Goal: Task Accomplishment & Management: Manage account settings

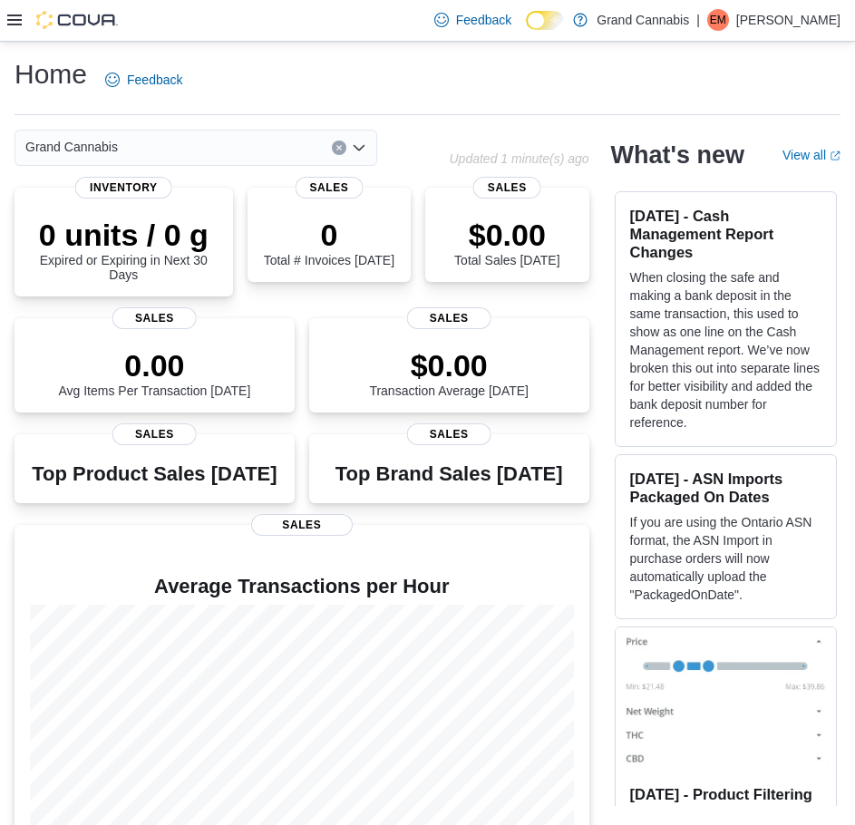
click at [16, 20] on icon at bounding box center [14, 20] width 15 height 11
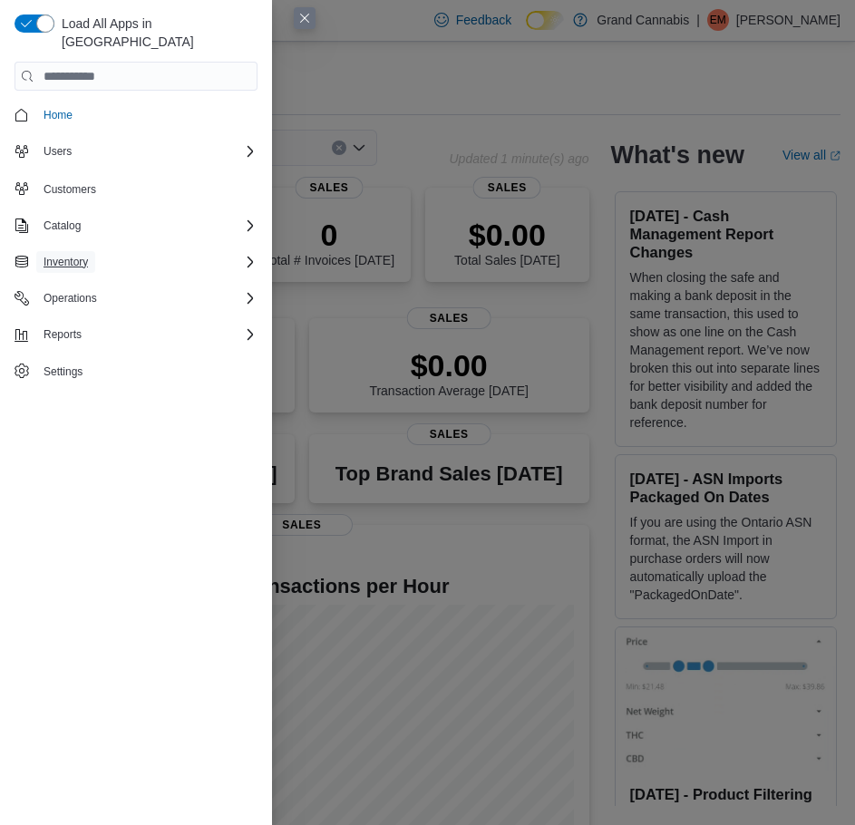
click at [87, 255] on span "Inventory" at bounding box center [66, 262] width 44 height 15
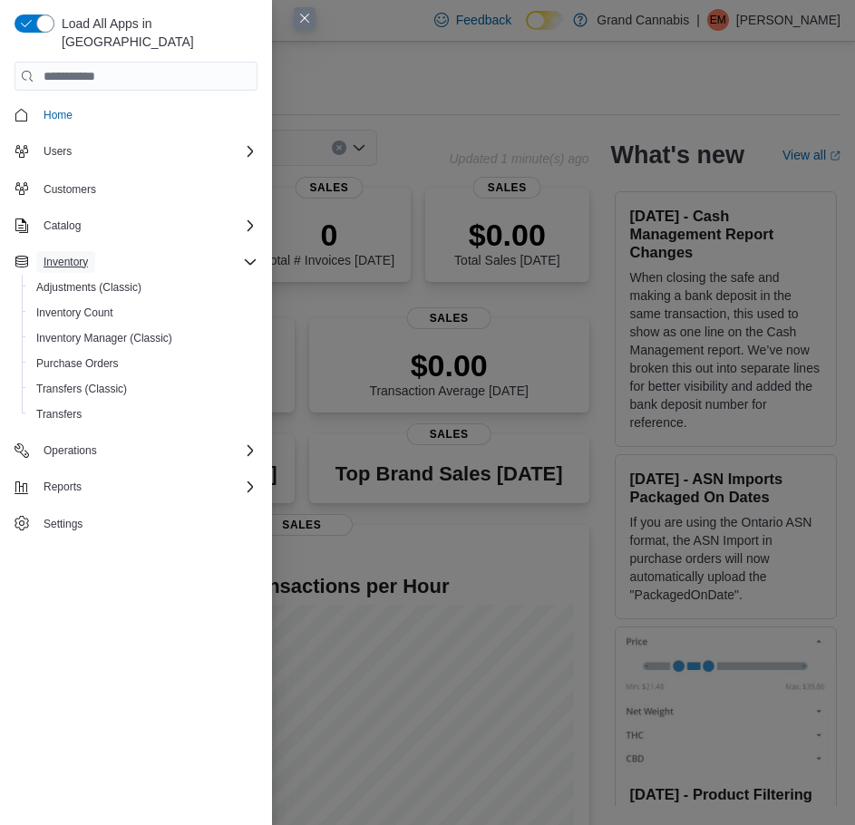
click at [92, 251] on button "Inventory" at bounding box center [65, 262] width 59 height 22
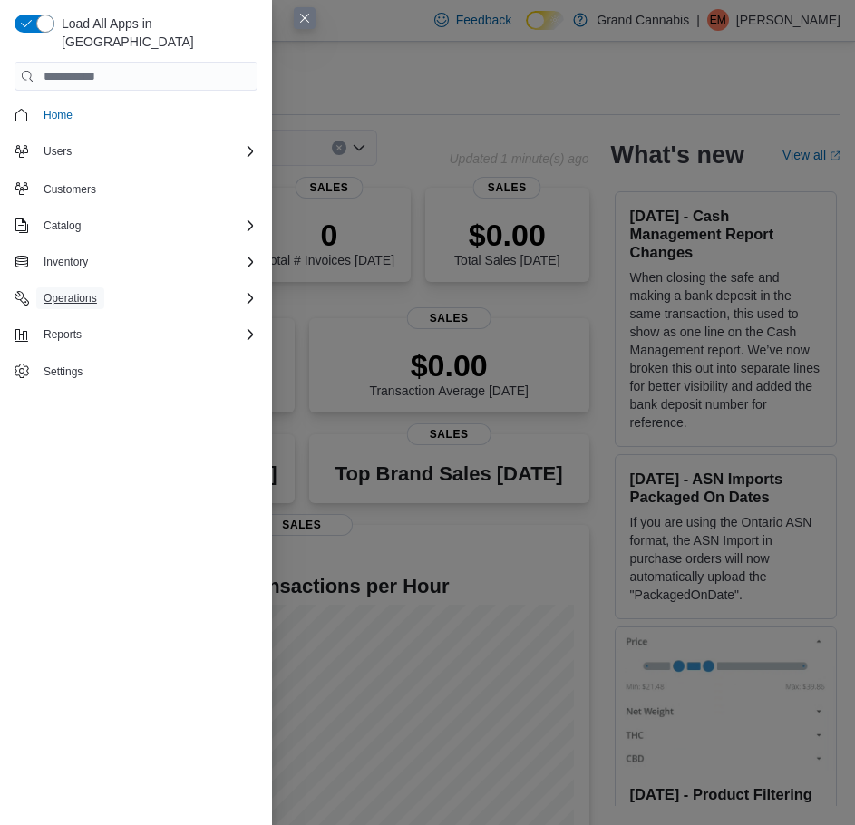
click at [92, 291] on span "Operations" at bounding box center [70, 298] width 53 height 15
click at [85, 316] on span "Cash Management" at bounding box center [82, 323] width 92 height 15
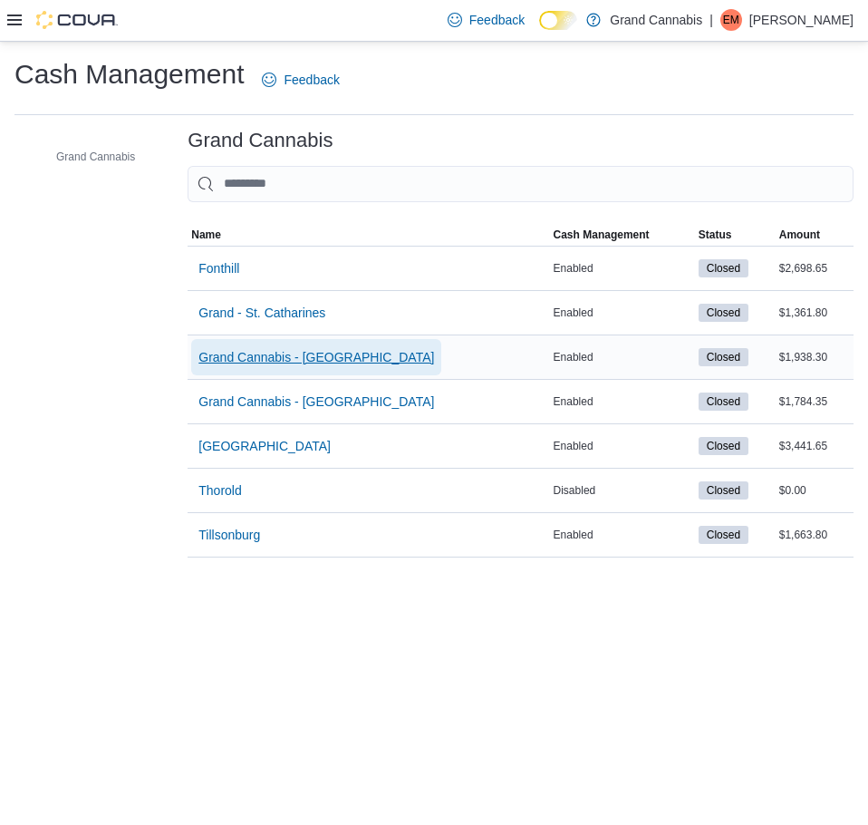
click at [264, 357] on span "Grand Cannabis - Dunnville" at bounding box center [317, 357] width 236 height 18
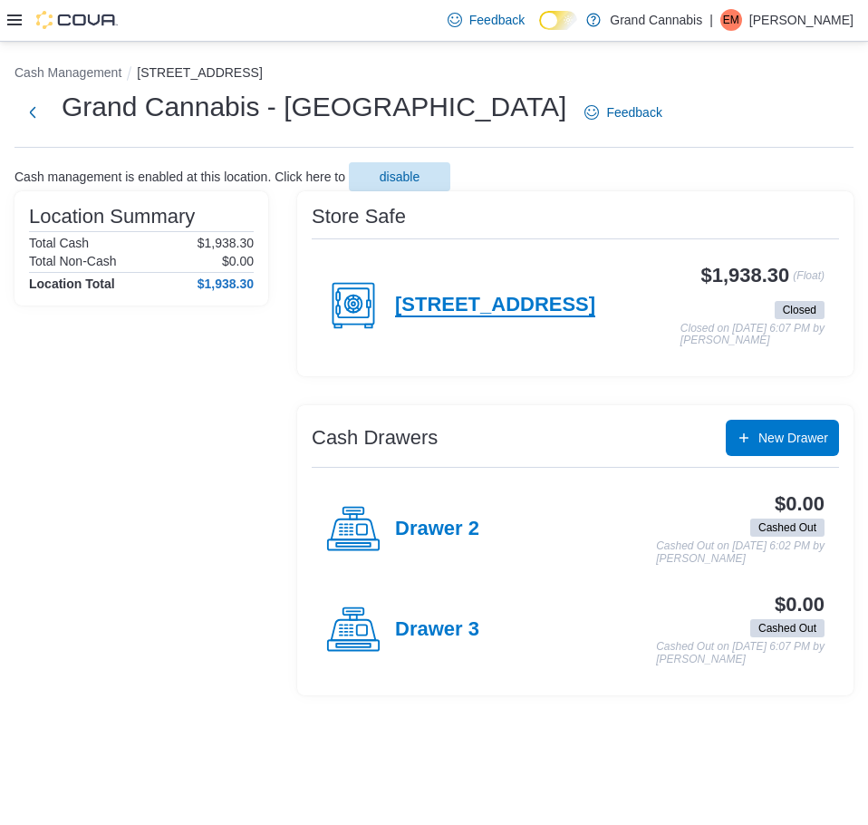
click at [488, 310] on h4 "217 Broad St E" at bounding box center [495, 306] width 200 height 24
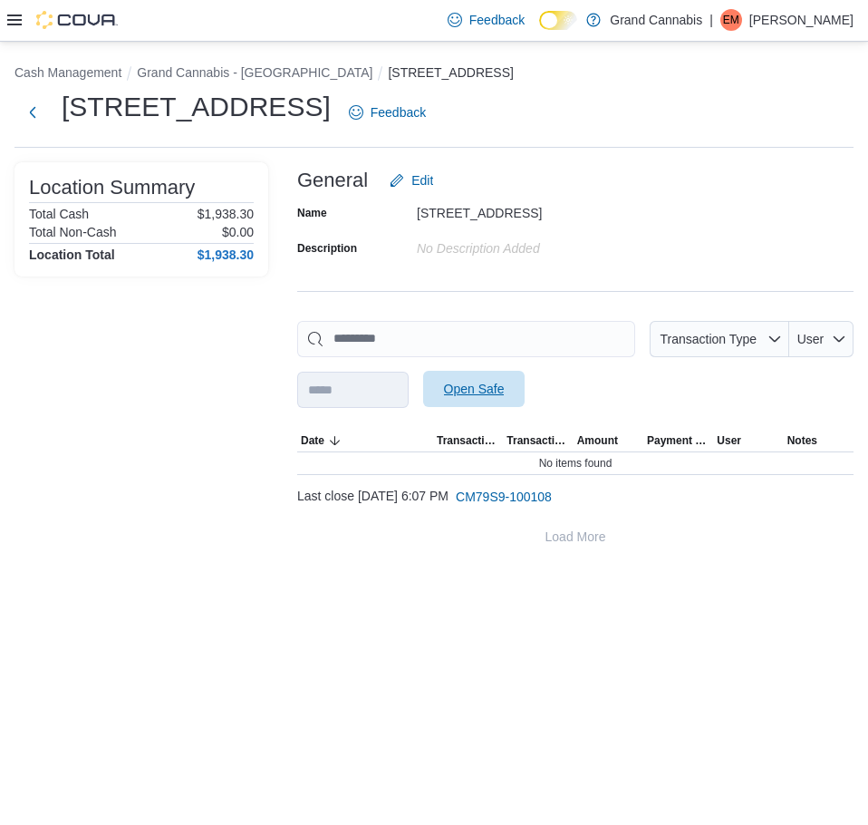
click at [499, 385] on span "Open Safe" at bounding box center [474, 389] width 61 height 18
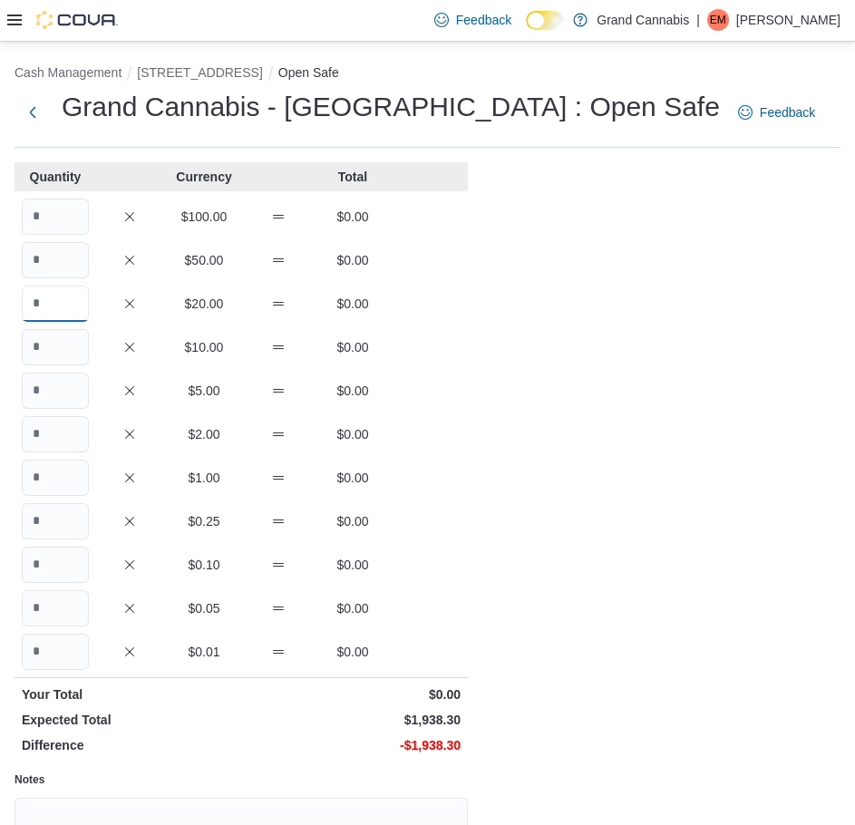
click at [66, 305] on input "Quantity" at bounding box center [55, 304] width 67 height 36
type input "**"
type input "***"
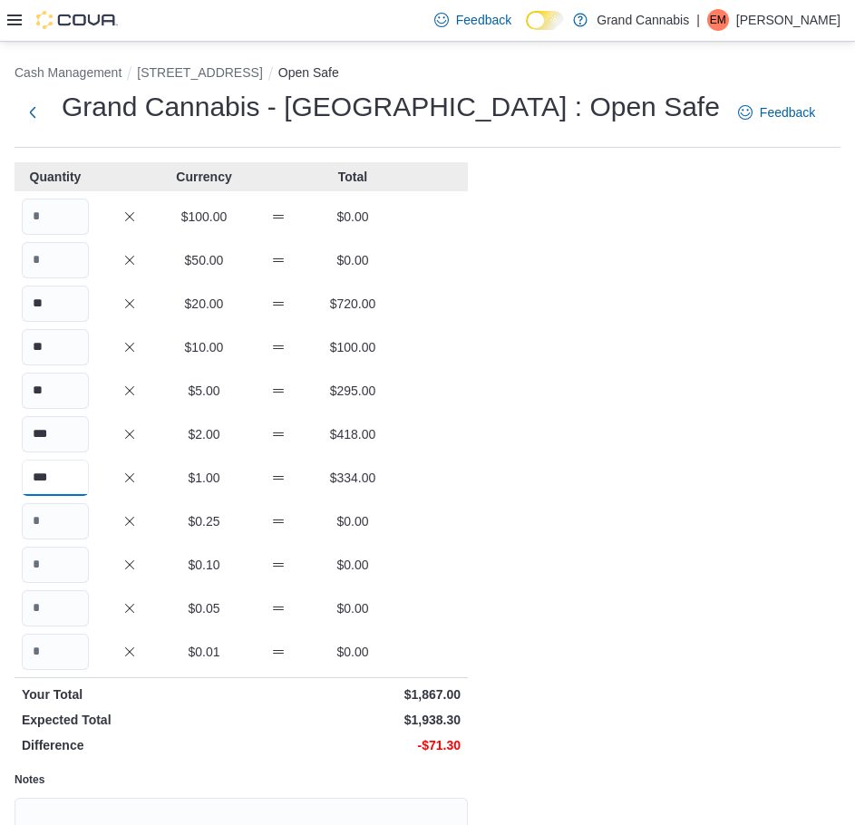
type input "***"
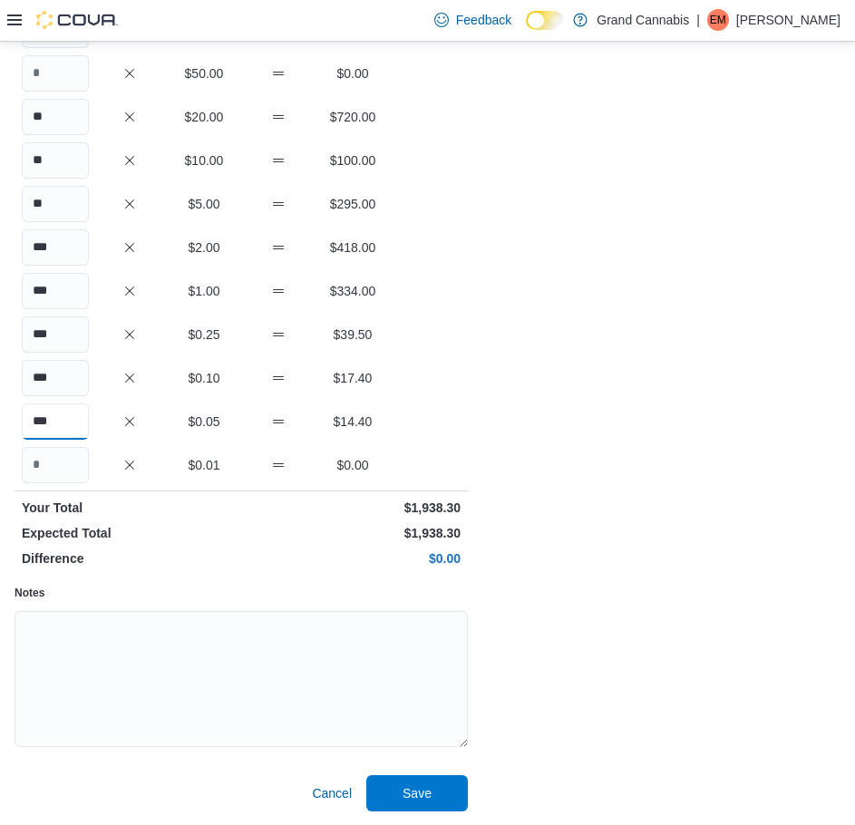
scroll to position [188, 0]
type input "***"
click at [435, 800] on span "Save" at bounding box center [417, 791] width 80 height 36
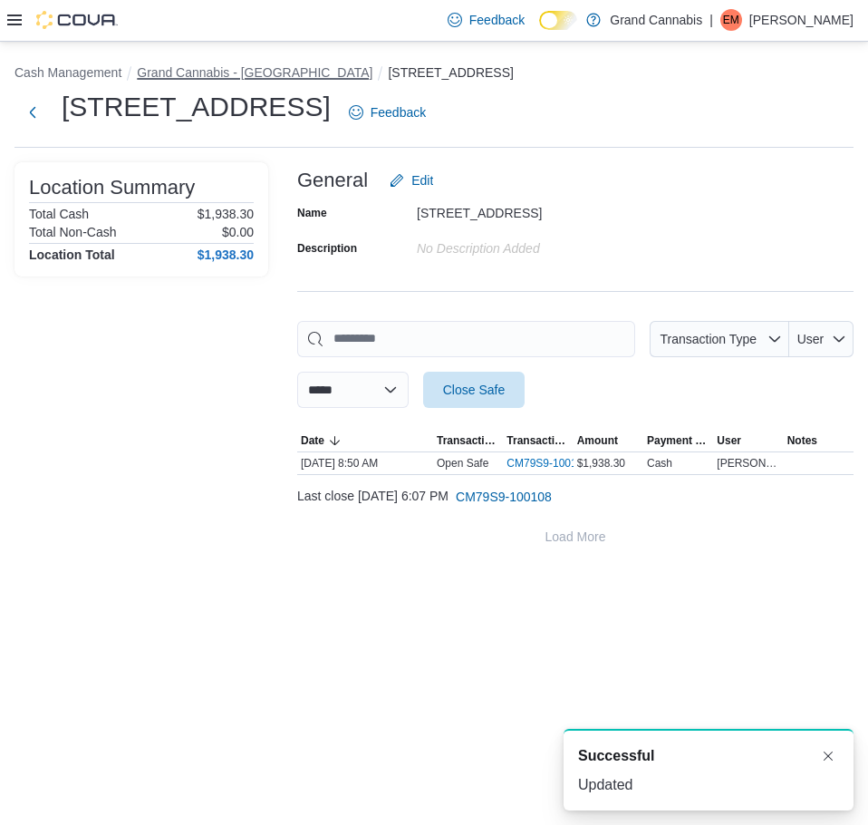
click at [234, 77] on button "Grand Cannabis - Dunnville" at bounding box center [255, 72] width 236 height 15
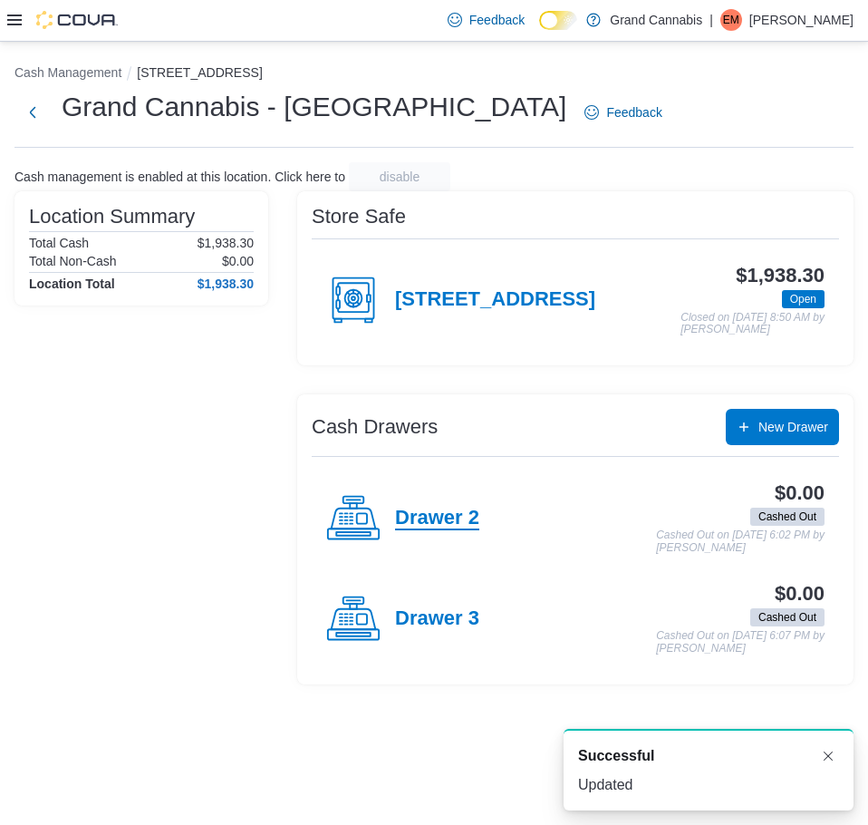
click at [439, 517] on h4 "Drawer 2" at bounding box center [437, 519] width 84 height 24
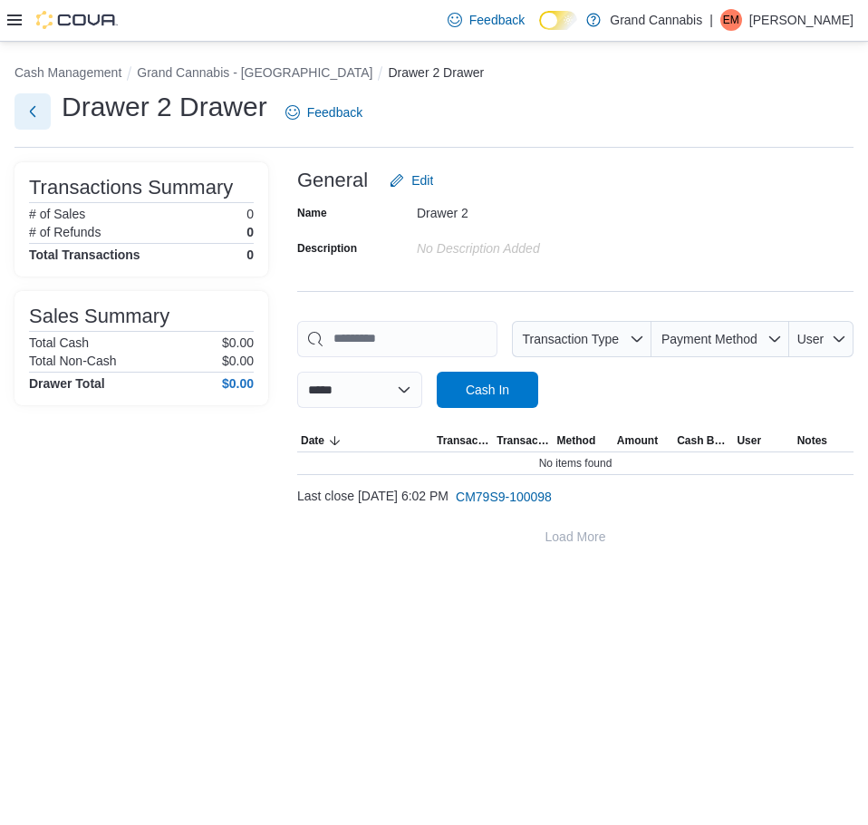
click at [45, 101] on button "Next" at bounding box center [33, 111] width 36 height 36
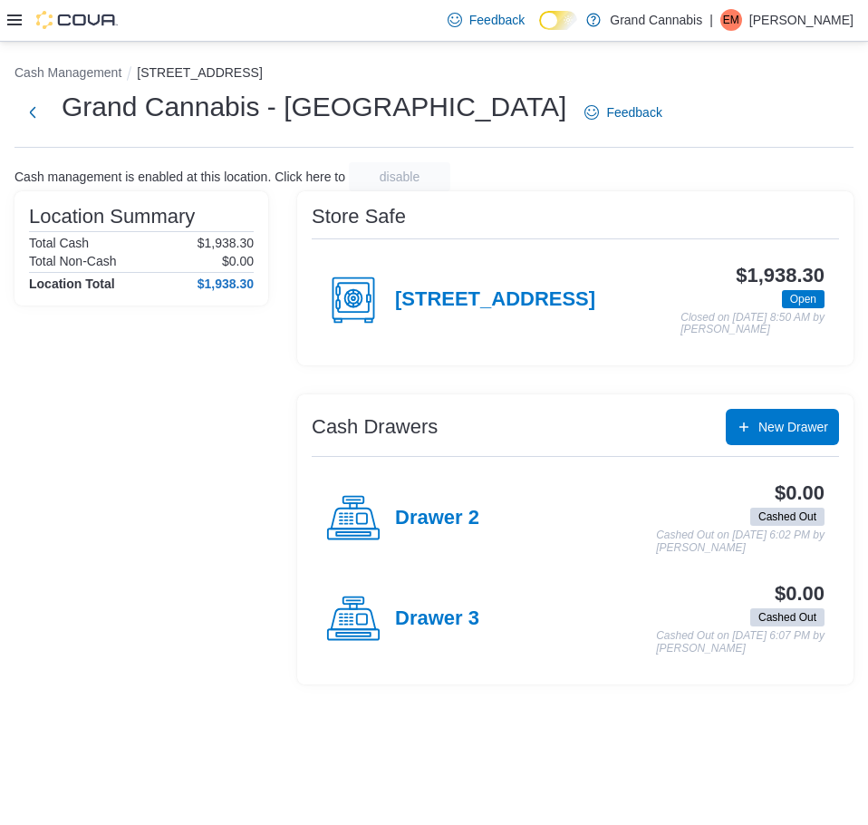
click at [433, 609] on h4 "Drawer 3" at bounding box center [437, 619] width 84 height 24
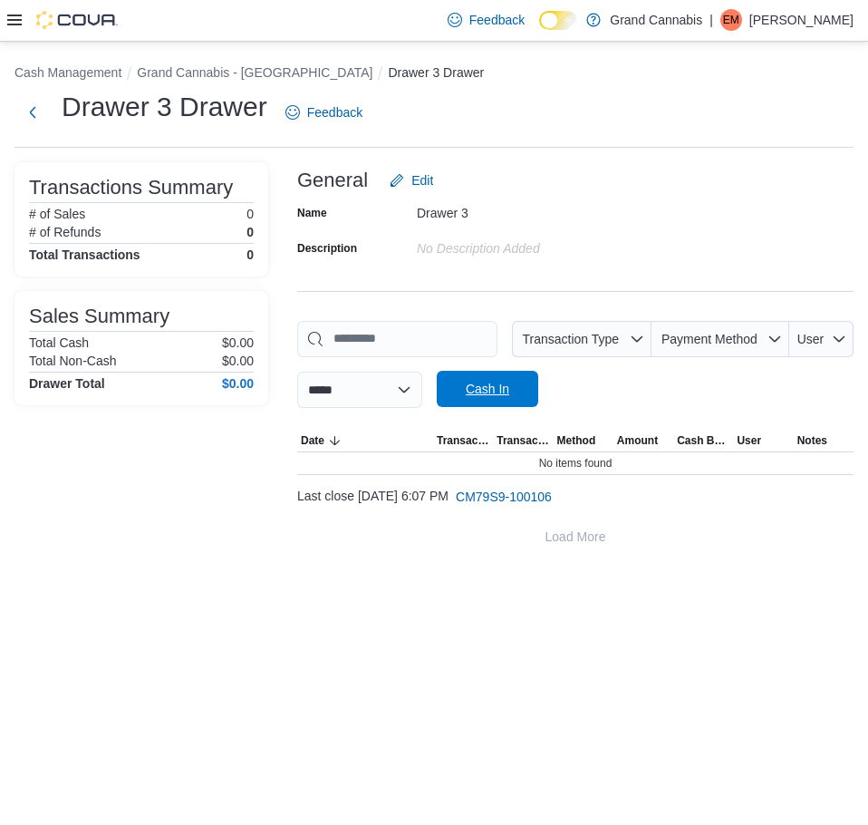
click at [528, 392] on span "Cash In" at bounding box center [488, 389] width 80 height 36
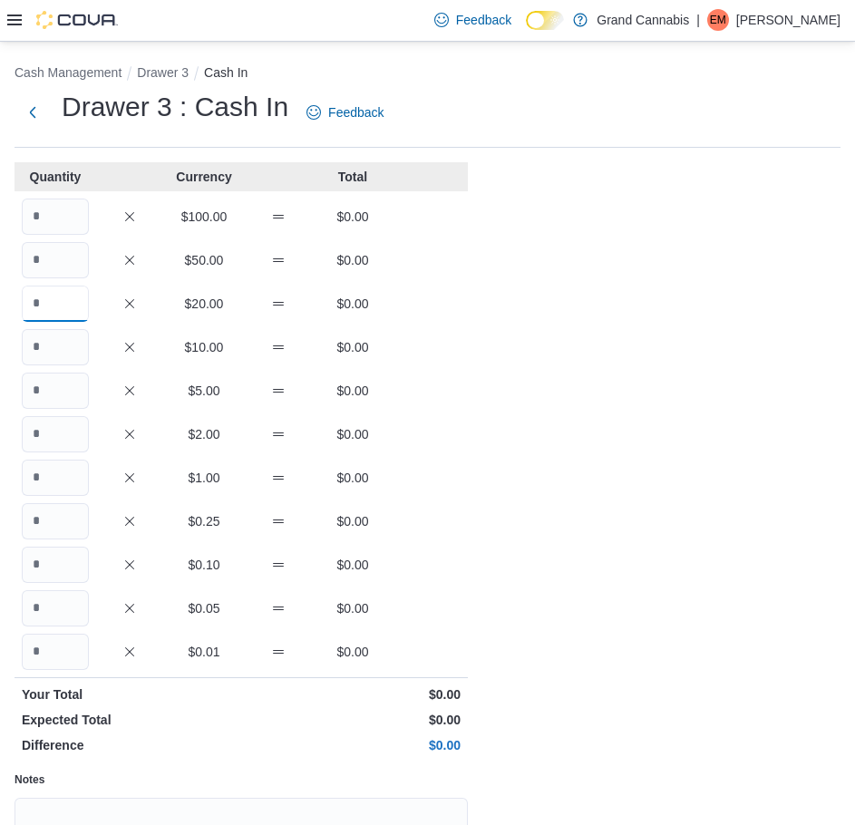
click at [41, 303] on input "Quantity" at bounding box center [55, 304] width 67 height 36
type input "*"
type input "**"
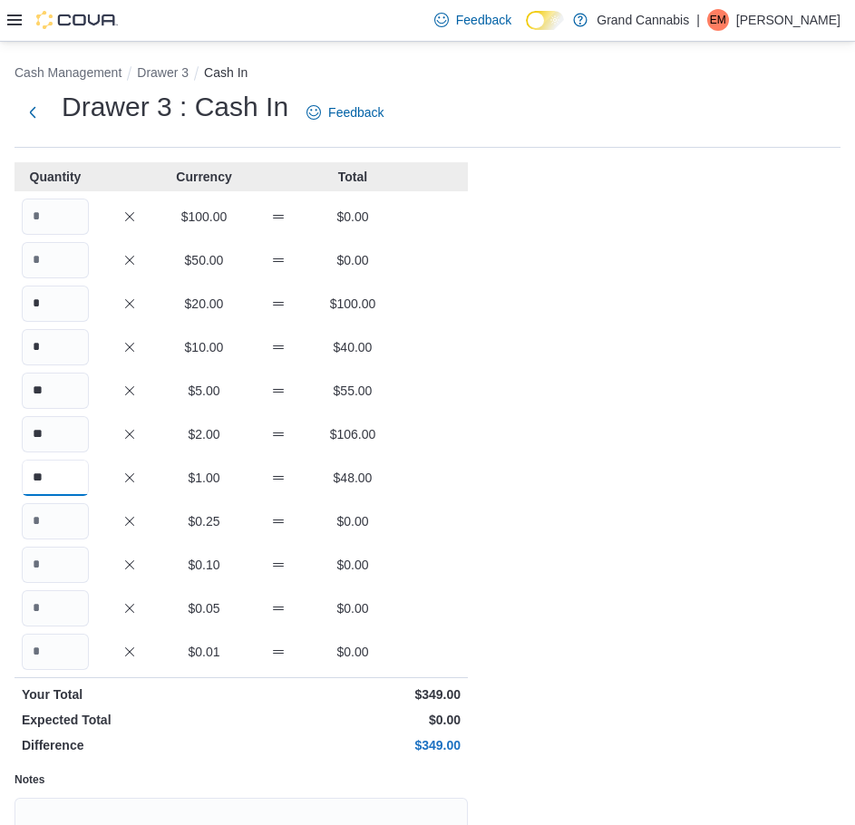
type input "**"
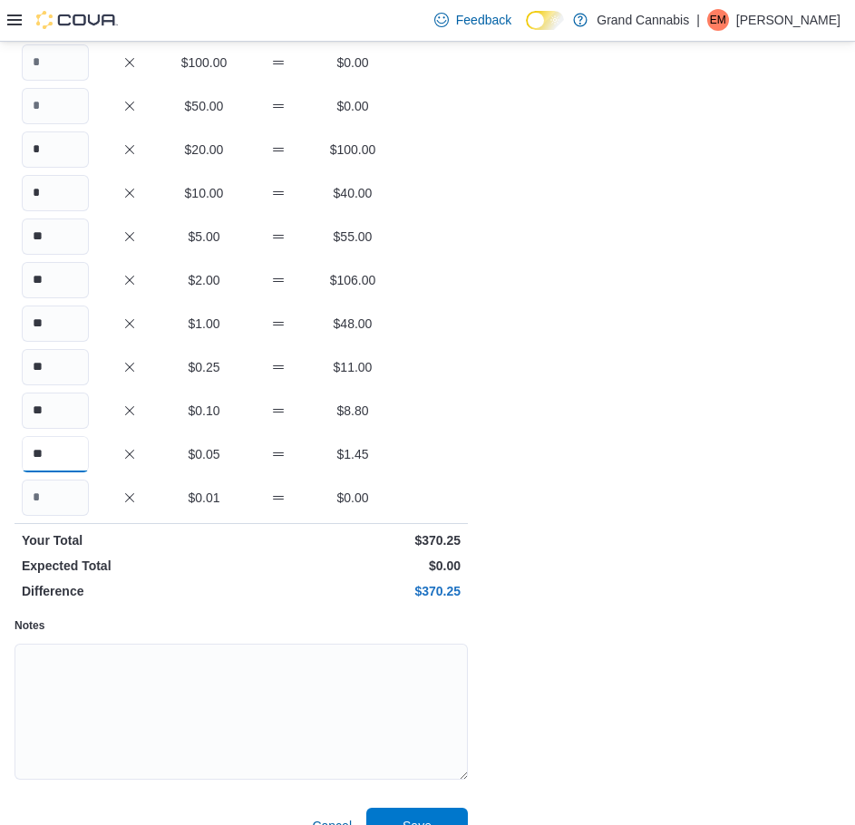
scroll to position [181, 0]
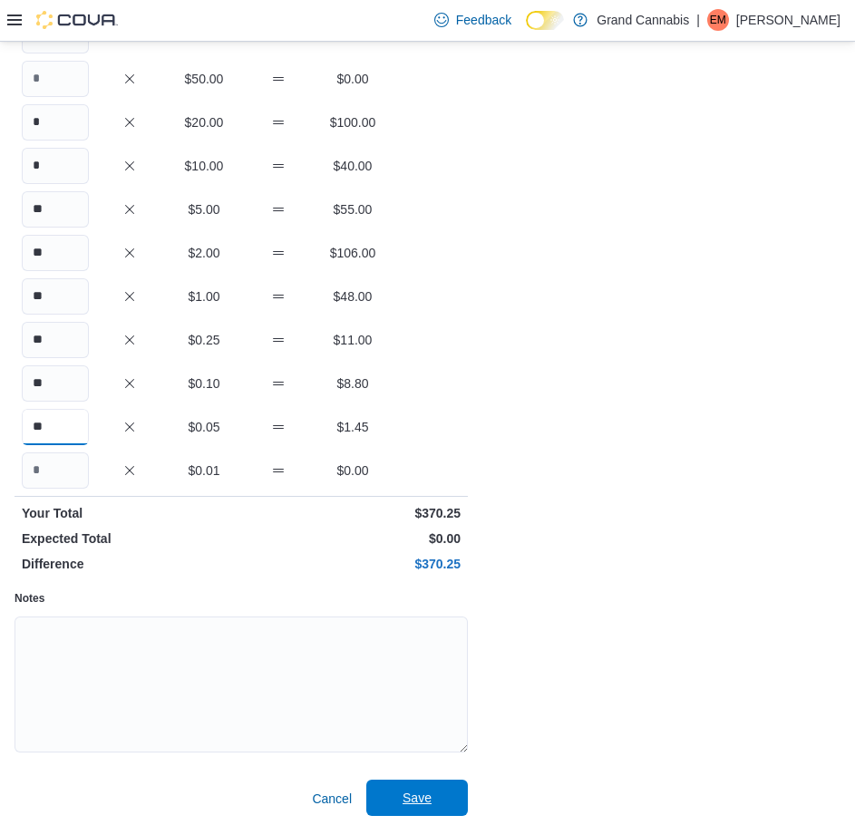
type input "**"
click at [407, 795] on span "Save" at bounding box center [416, 798] width 29 height 18
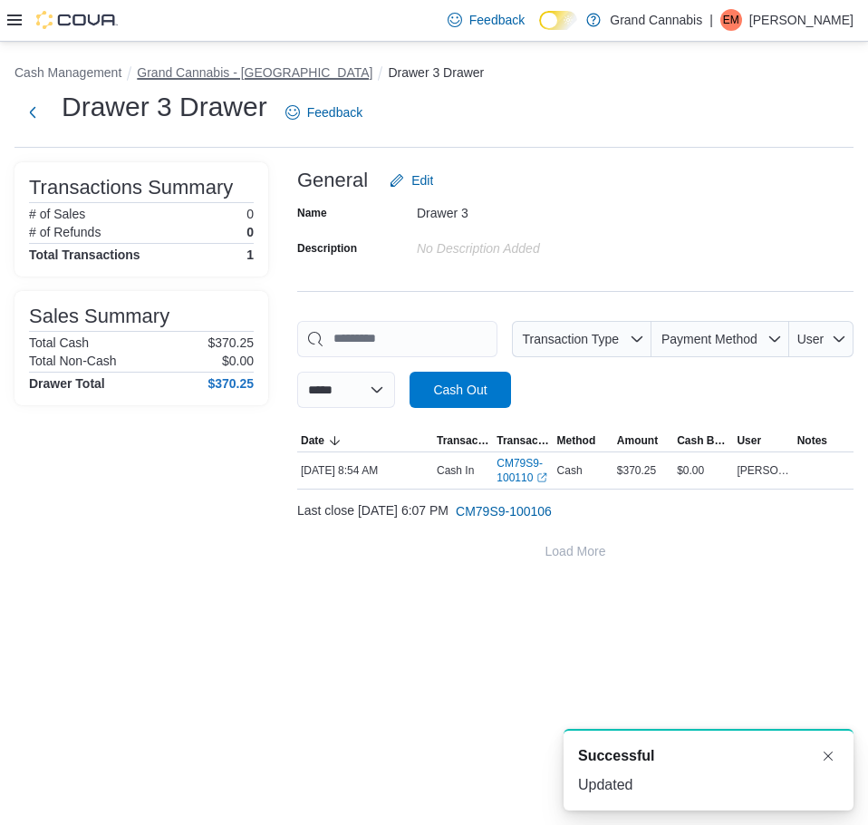
click at [222, 73] on button "Grand Cannabis - Dunnville" at bounding box center [255, 72] width 236 height 15
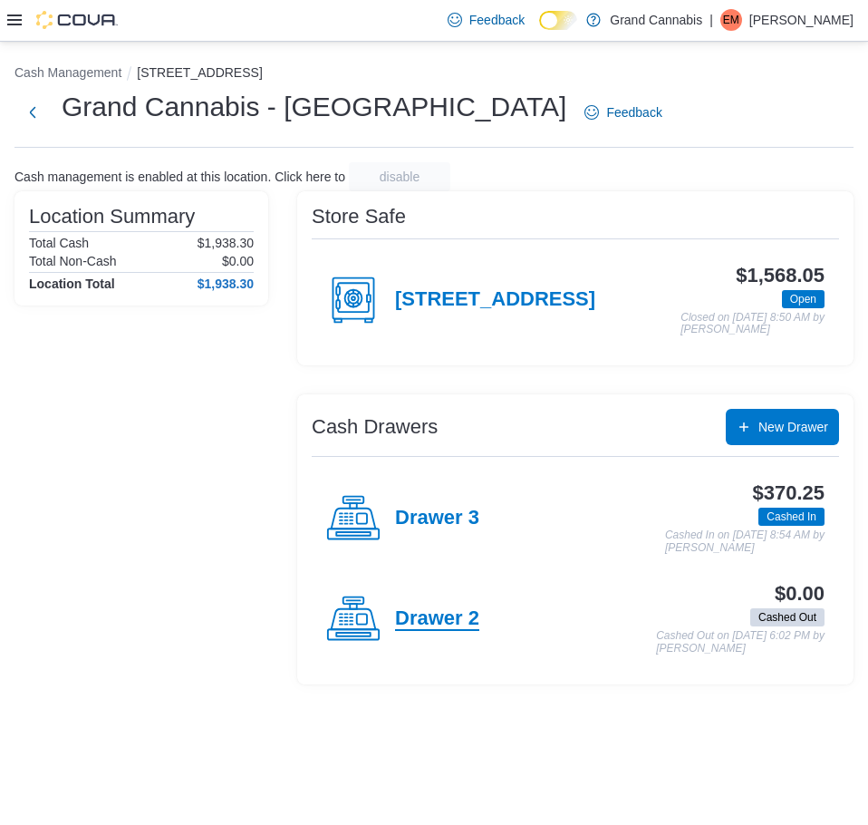
click at [460, 619] on h4 "Drawer 2" at bounding box center [437, 619] width 84 height 24
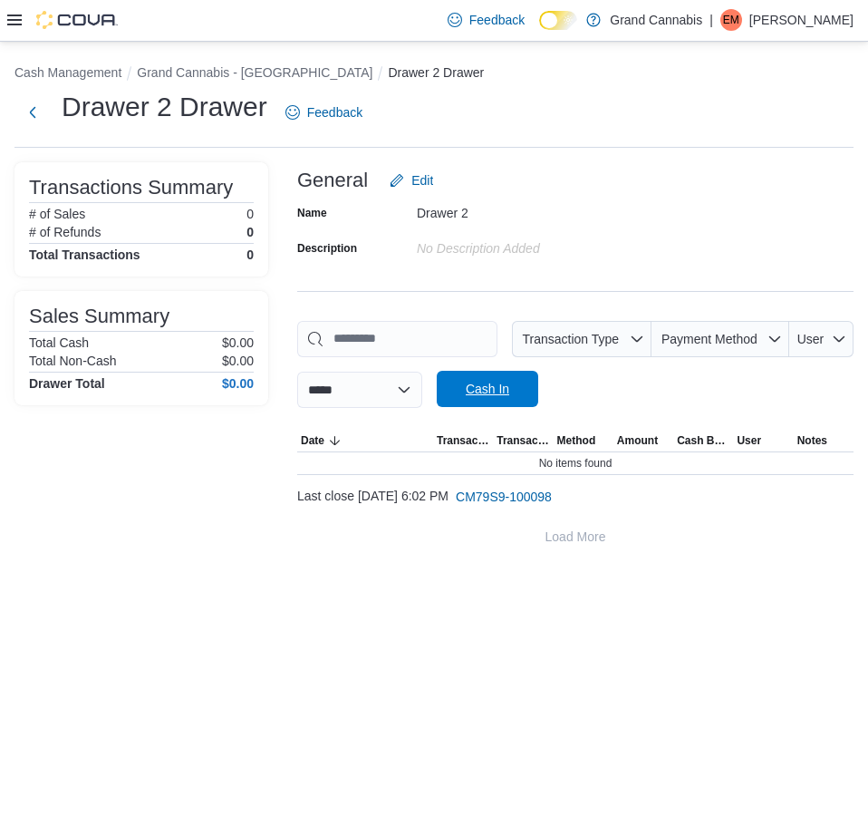
click at [509, 384] on span "Cash In" at bounding box center [488, 389] width 44 height 18
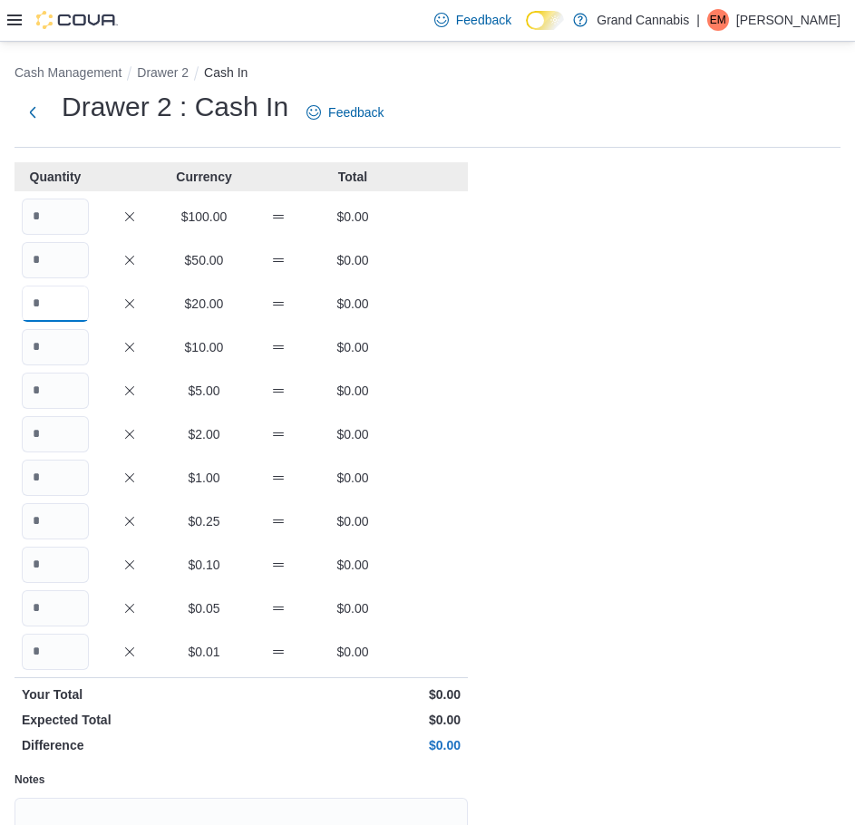
click at [78, 305] on input "Quantity" at bounding box center [55, 304] width 67 height 36
type input "*"
type input "**"
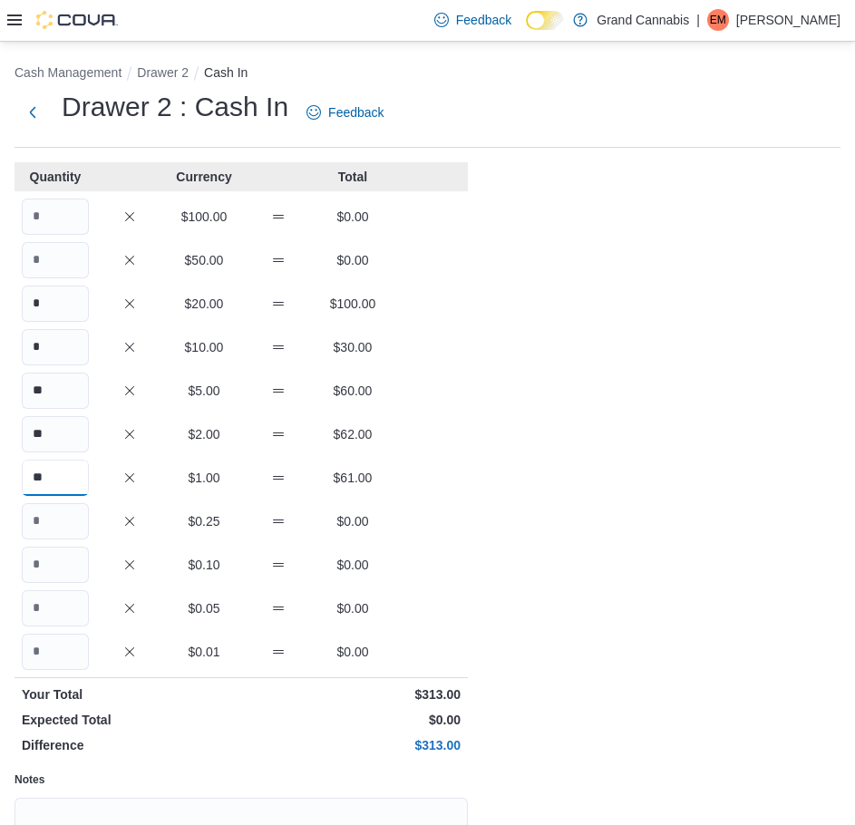
type input "**"
click at [58, 562] on input "*" at bounding box center [55, 565] width 67 height 36
type input "**"
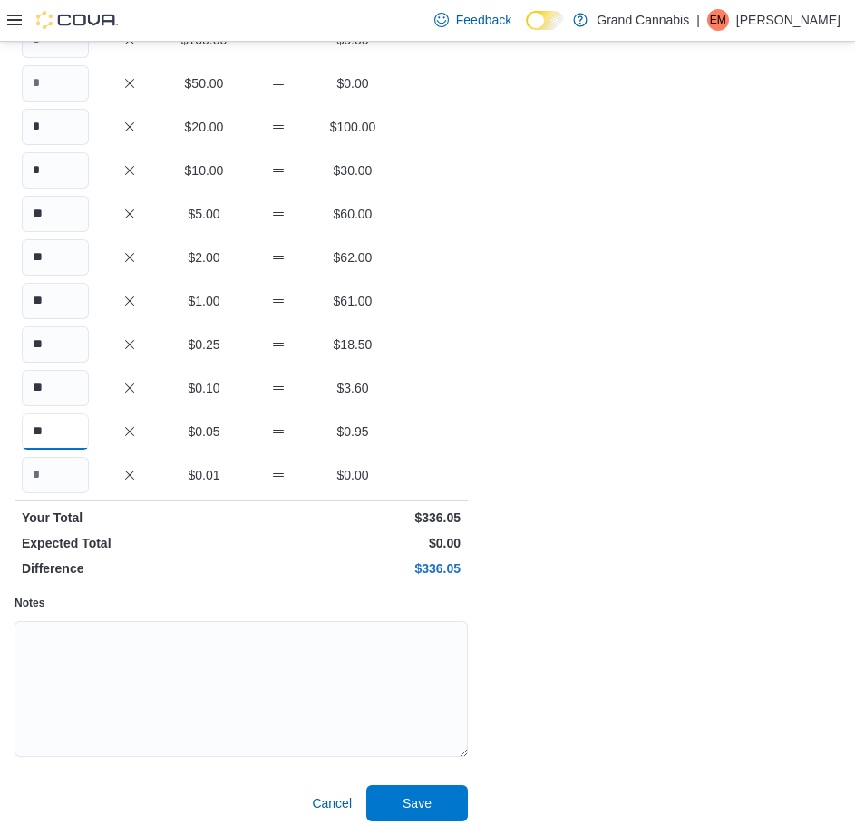
scroll to position [181, 0]
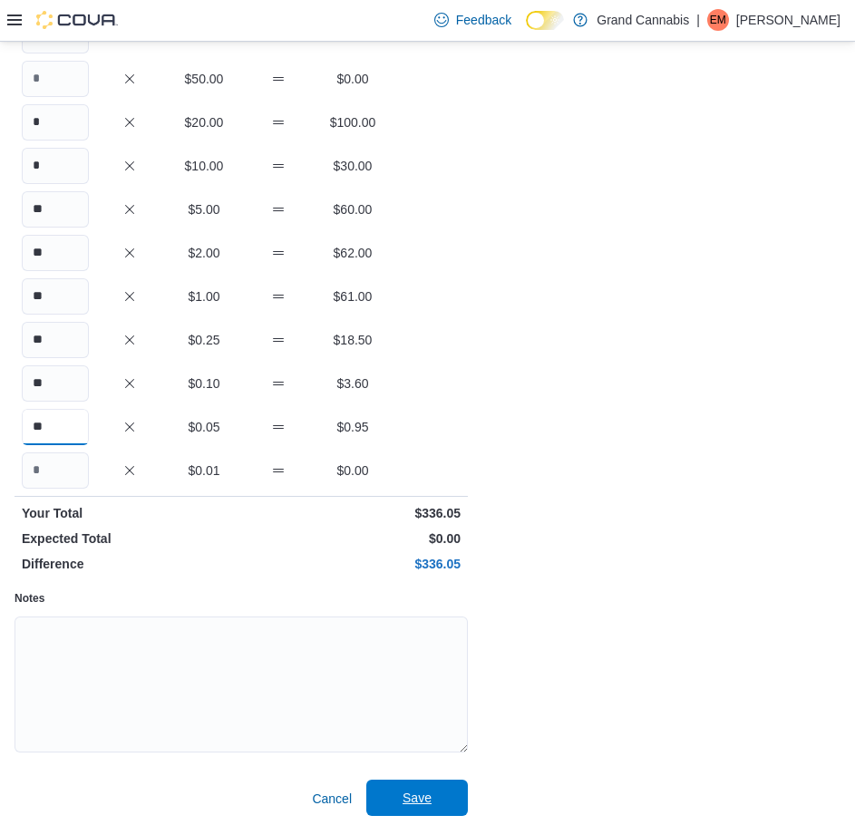
type input "**"
click at [435, 791] on span "Save" at bounding box center [417, 798] width 80 height 36
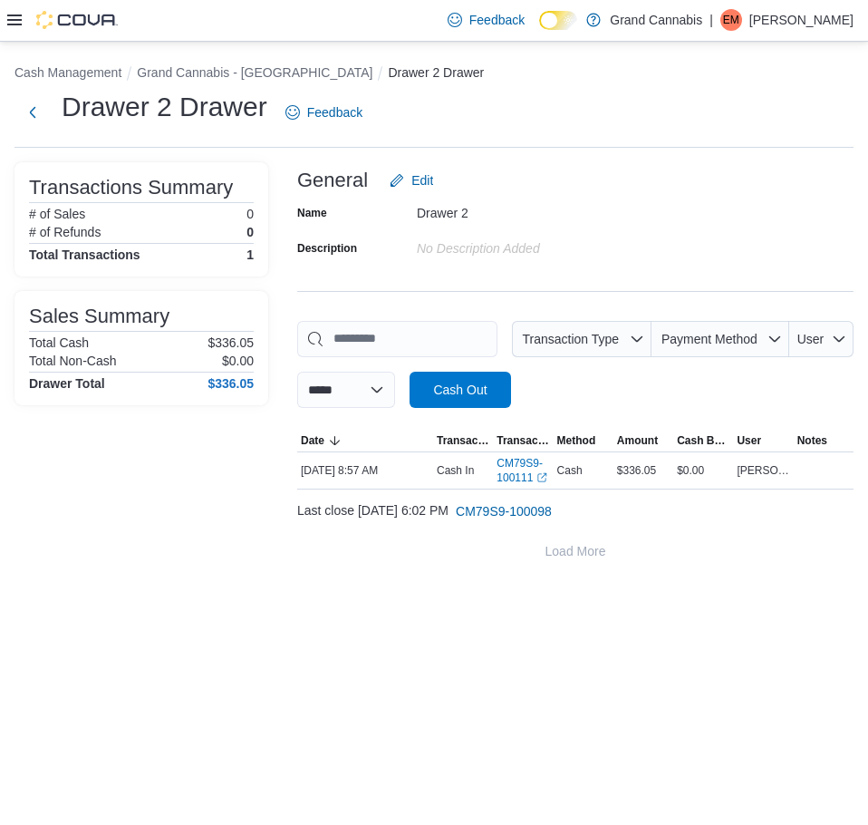
click at [29, 26] on div at bounding box center [62, 20] width 111 height 18
click at [15, 21] on icon at bounding box center [14, 20] width 15 height 11
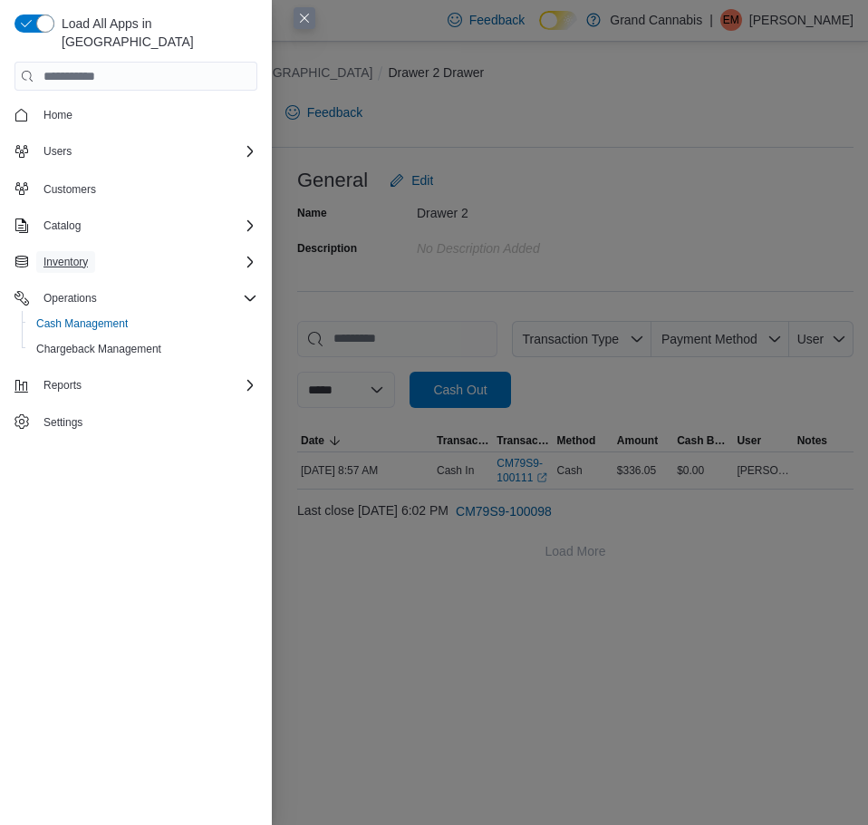
click at [85, 251] on span "Inventory" at bounding box center [66, 262] width 44 height 22
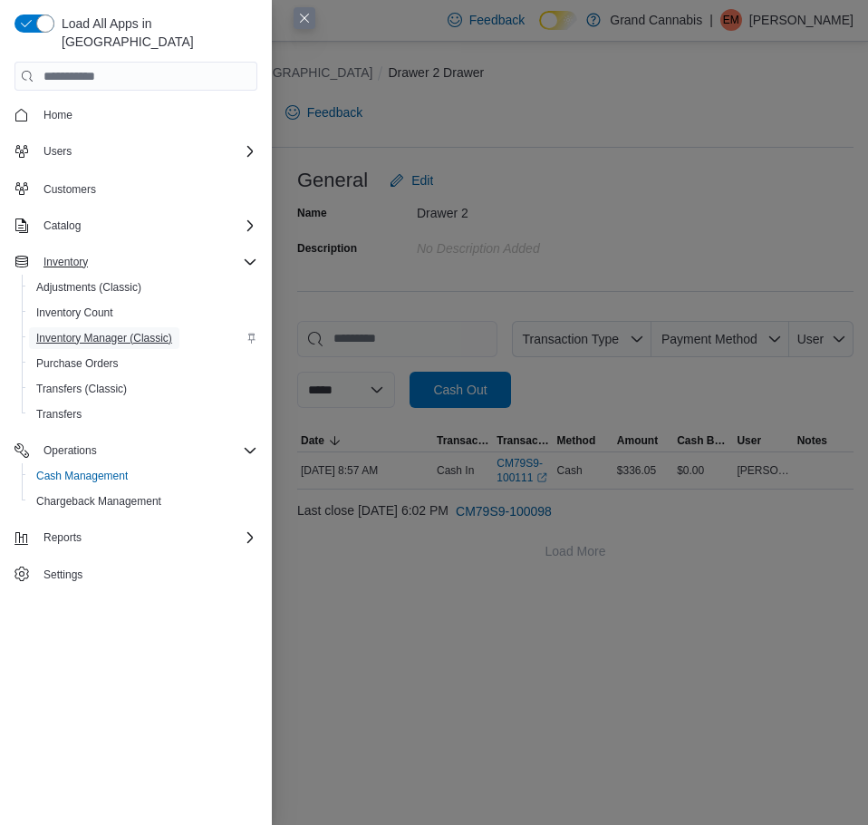
click at [75, 331] on span "Inventory Manager (Classic)" at bounding box center [104, 338] width 136 height 15
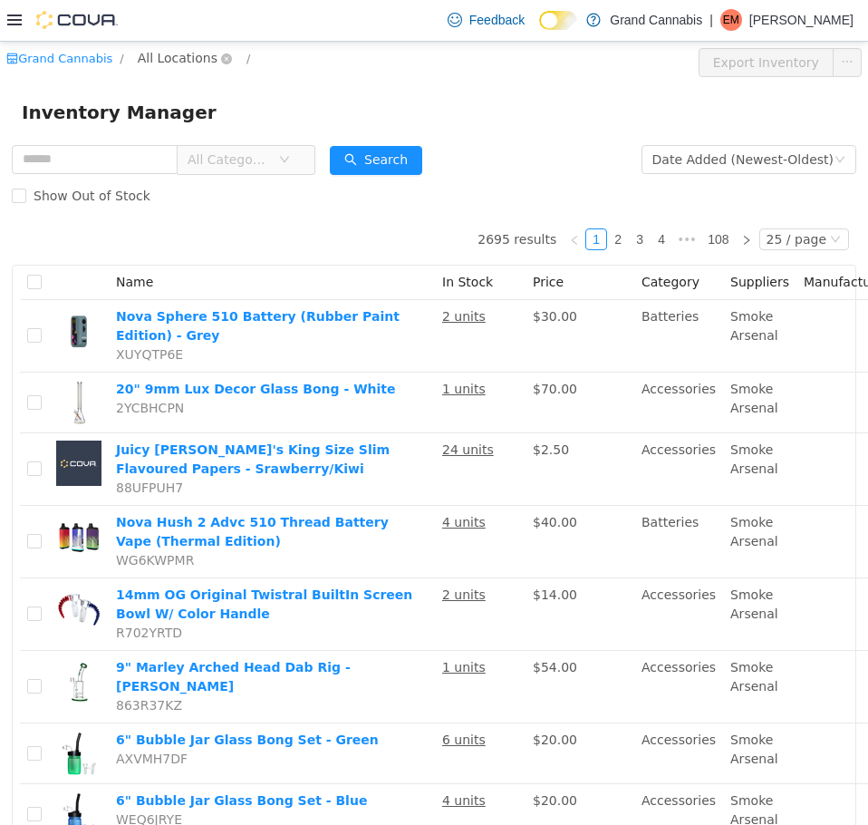
click at [157, 64] on span "All Locations" at bounding box center [178, 57] width 80 height 20
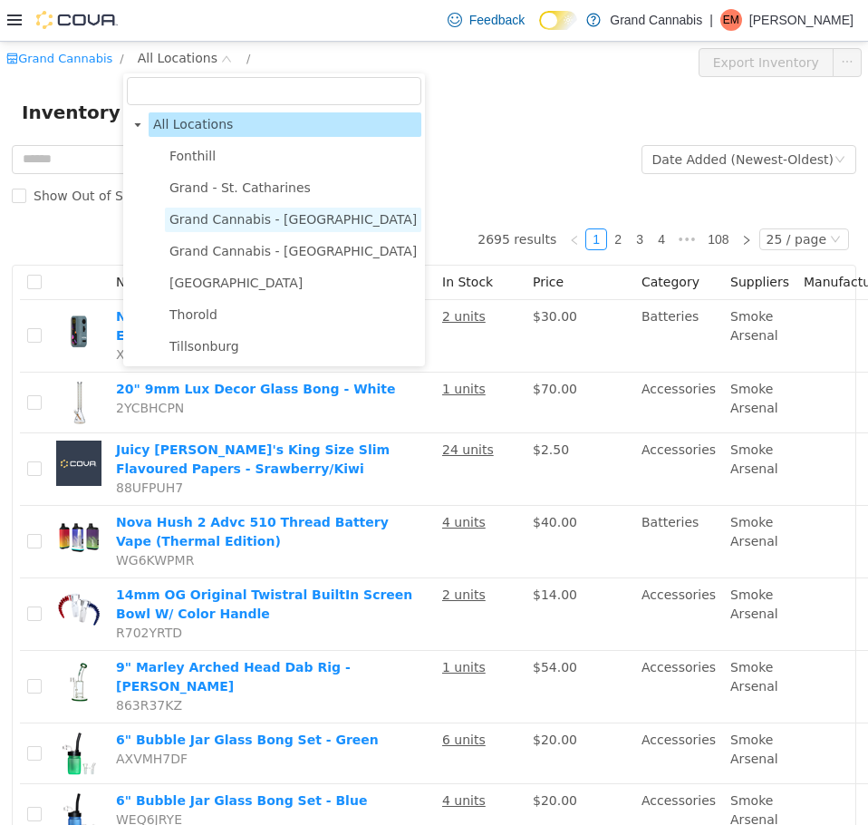
click at [208, 222] on span "Grand Cannabis - Dunnville" at bounding box center [293, 218] width 247 height 15
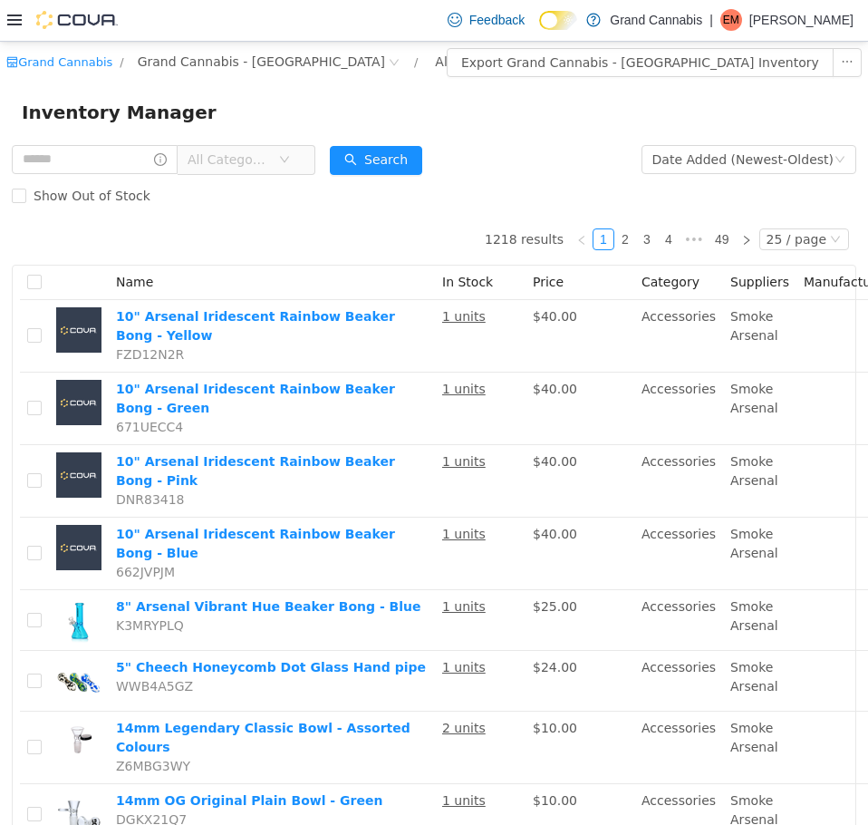
click at [218, 155] on span "All Categories" at bounding box center [229, 159] width 82 height 18
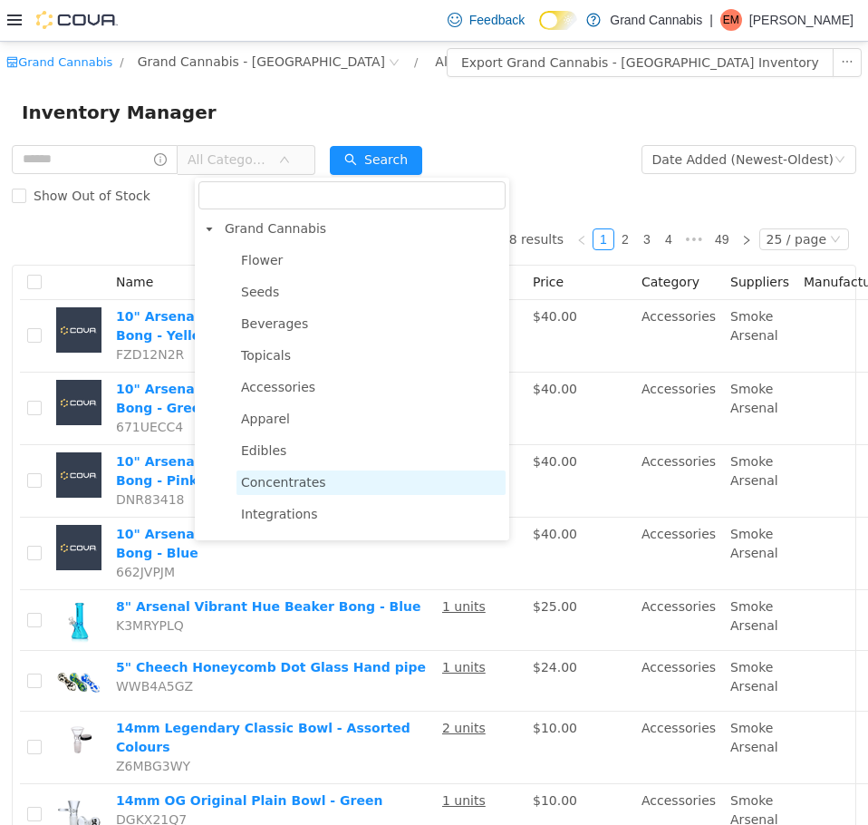
click at [281, 485] on span "Concentrates" at bounding box center [283, 481] width 85 height 15
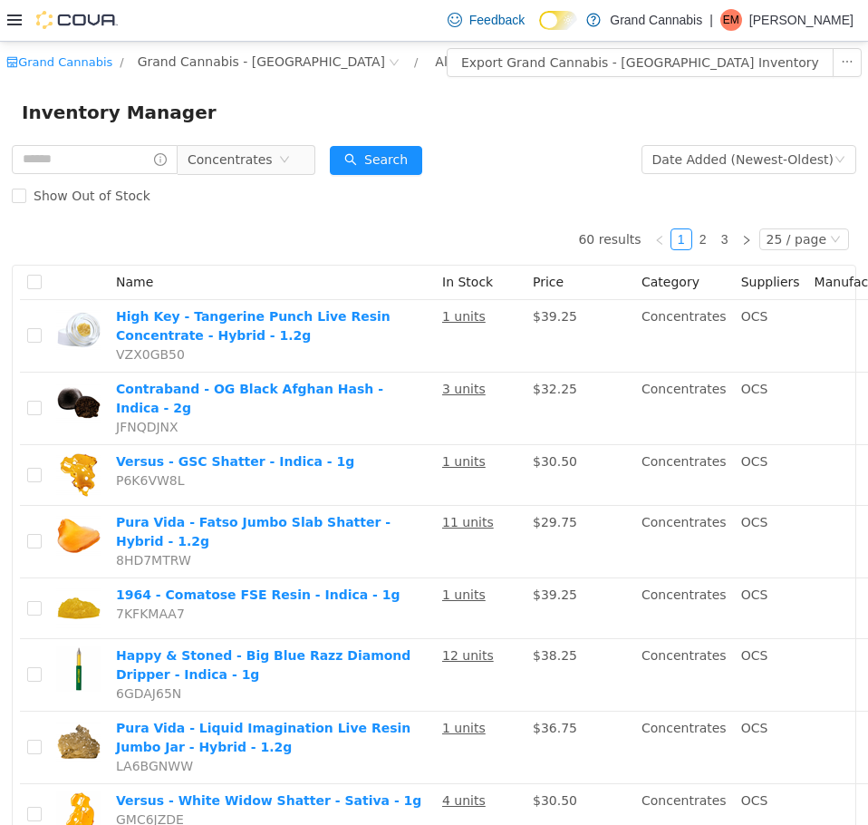
click at [848, 66] on div "Grand Cannabis / Grand Cannabis - Dunnville / All Rooms / Export Grand Cannabis…" at bounding box center [434, 62] width 868 height 42
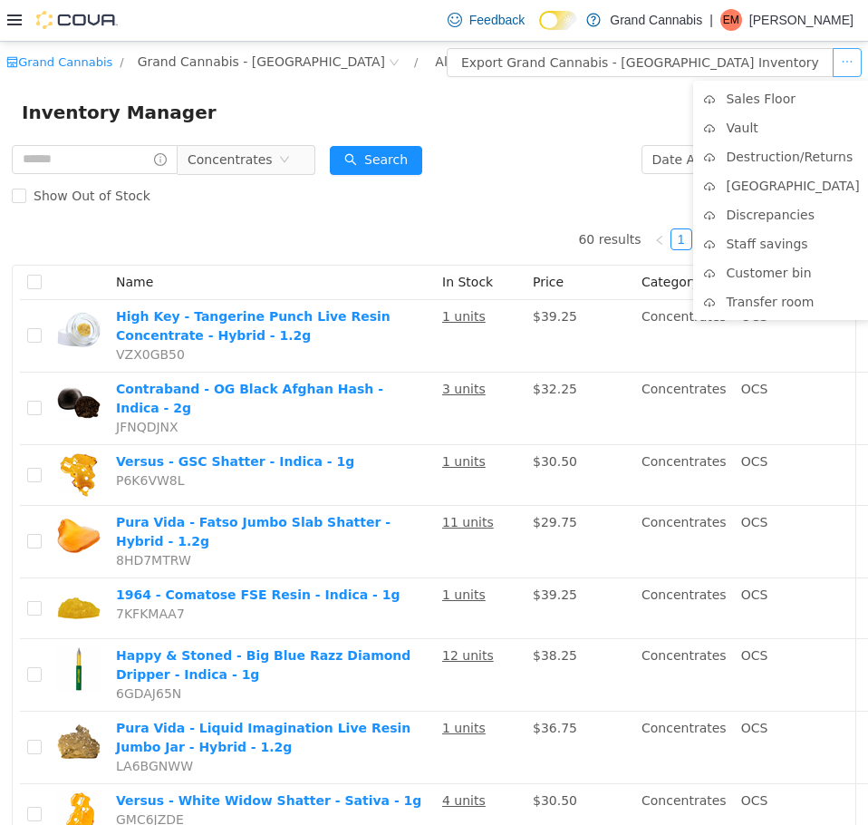
click at [833, 66] on button "button" at bounding box center [847, 61] width 29 height 29
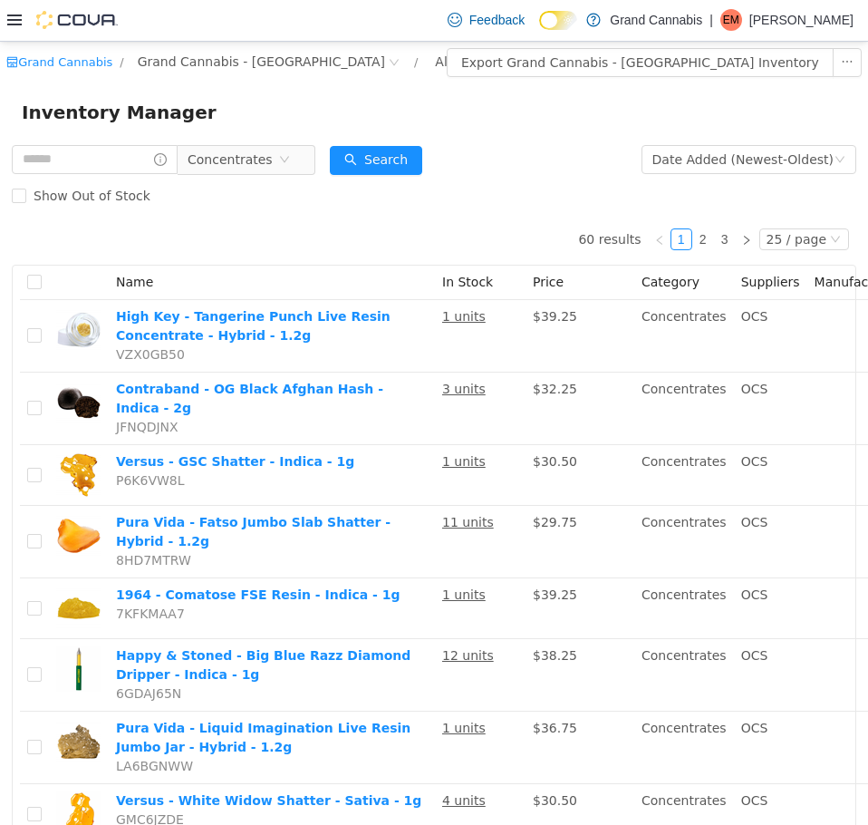
click at [564, 107] on div "Inventory Manager" at bounding box center [434, 111] width 825 height 29
click at [435, 65] on div "All Rooms" at bounding box center [466, 60] width 63 height 27
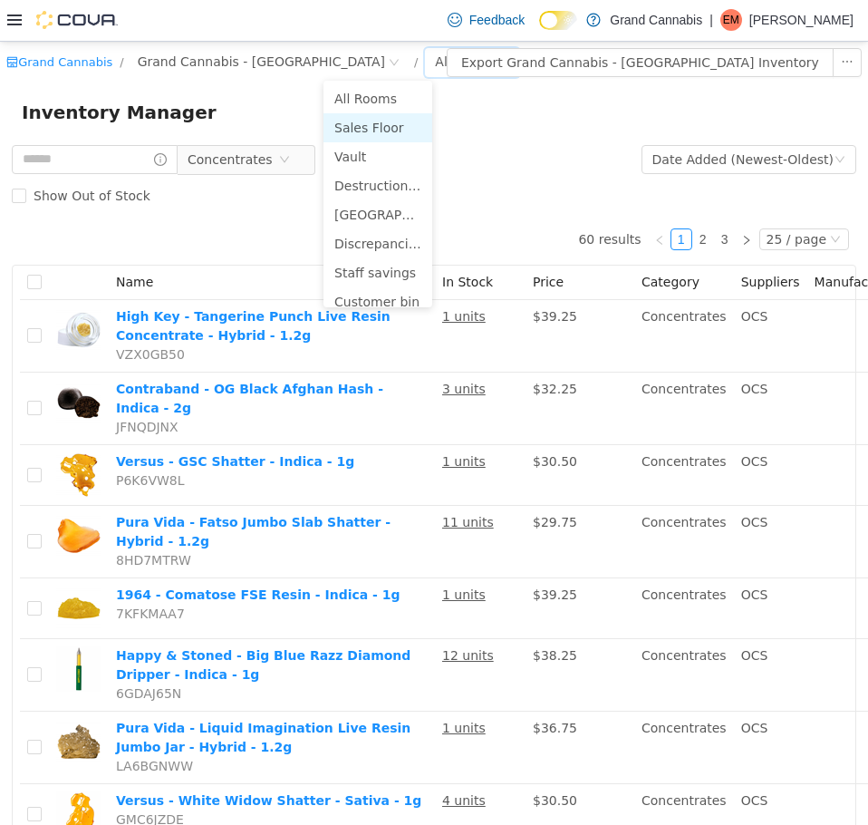
click at [369, 123] on li "Sales Floor" at bounding box center [378, 126] width 109 height 29
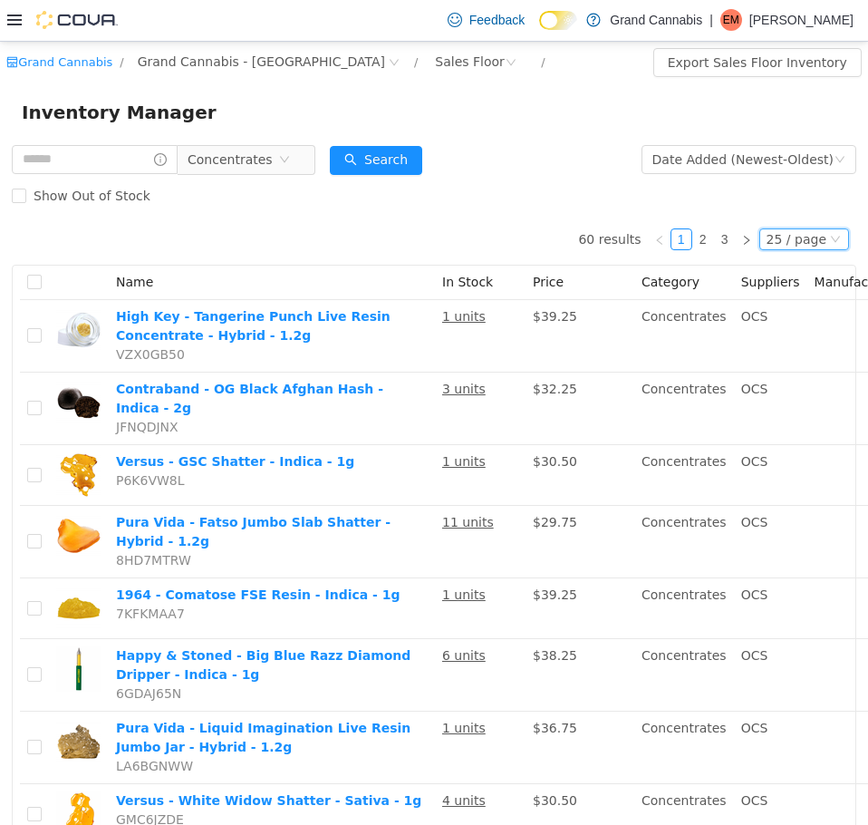
click at [777, 236] on div "25 / page" at bounding box center [797, 238] width 60 height 20
click at [768, 346] on li "50 / page" at bounding box center [796, 355] width 88 height 29
click at [752, 157] on div "Date Added (Newest-Oldest)" at bounding box center [743, 158] width 181 height 27
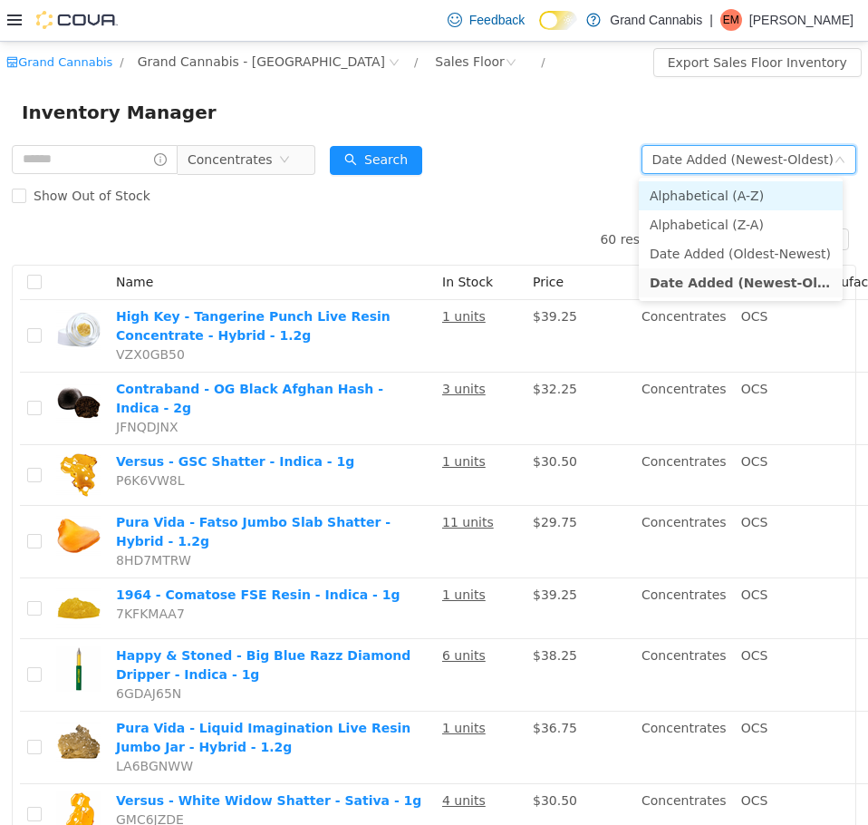
click at [728, 204] on li "Alphabetical (A-Z)" at bounding box center [741, 194] width 204 height 29
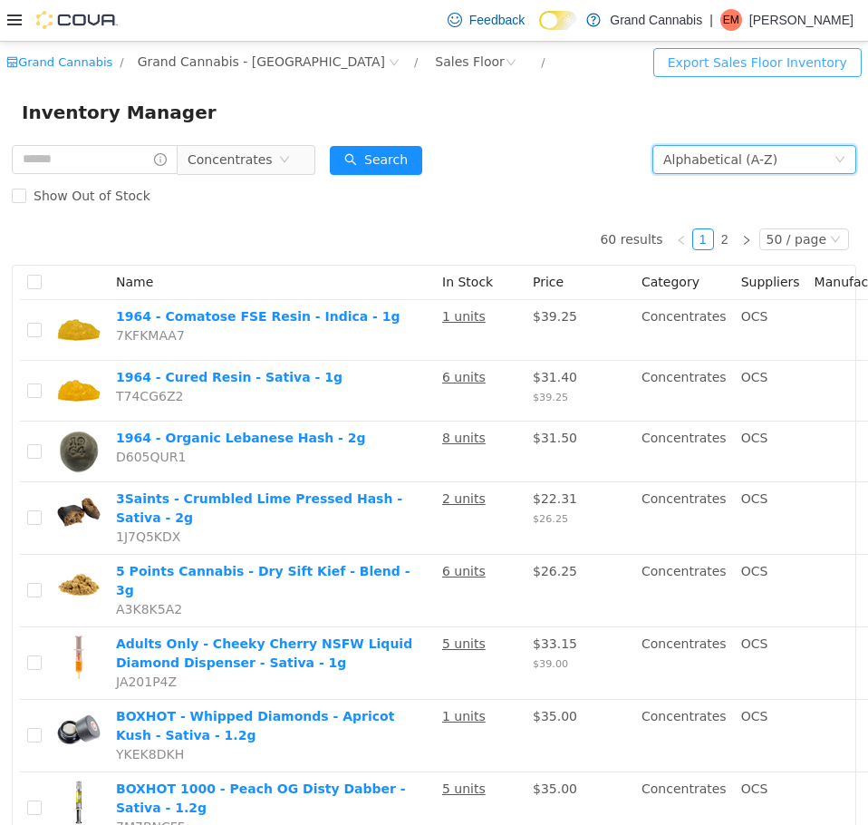
click at [726, 61] on button "Export Sales Floor Inventory" at bounding box center [758, 61] width 208 height 29
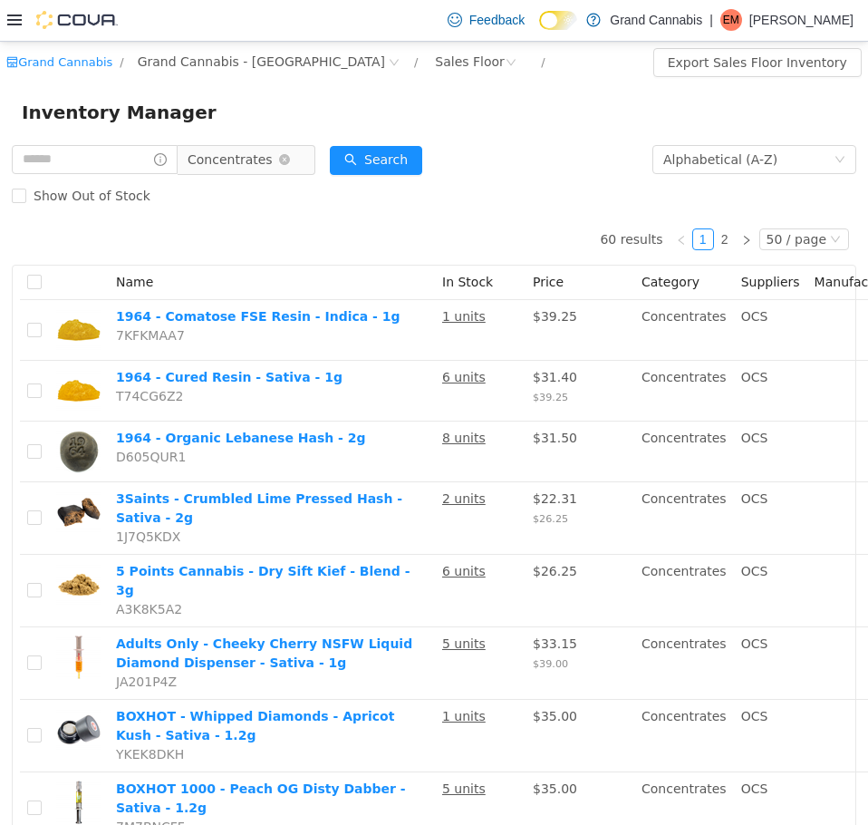
click at [301, 152] on span "Concentrates" at bounding box center [239, 158] width 124 height 29
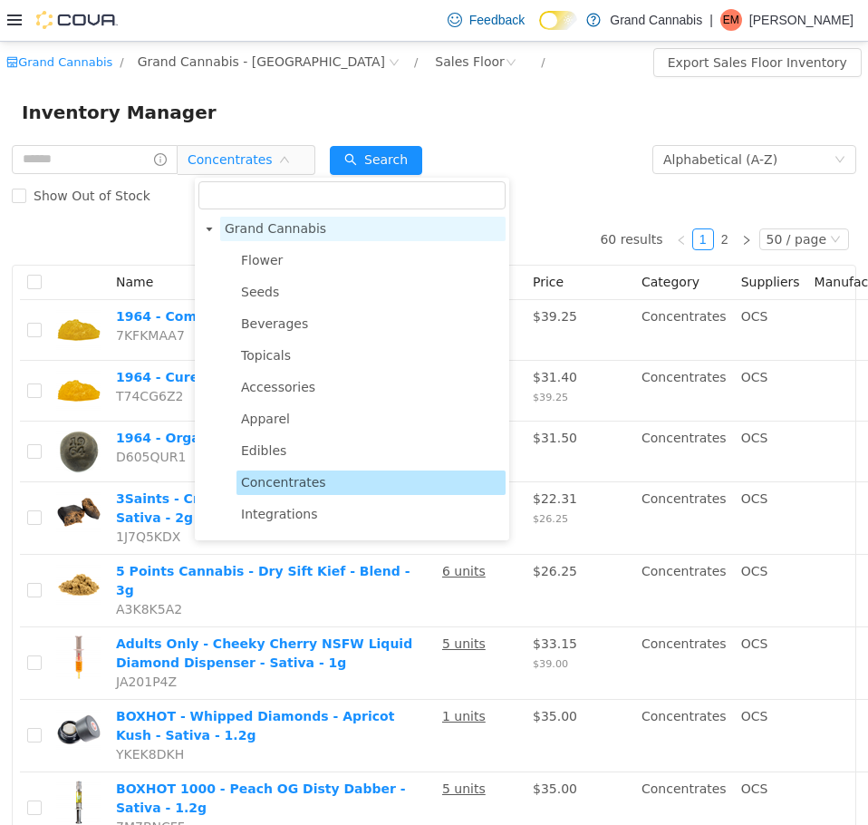
click at [294, 235] on span "Grand Cannabis" at bounding box center [276, 227] width 102 height 15
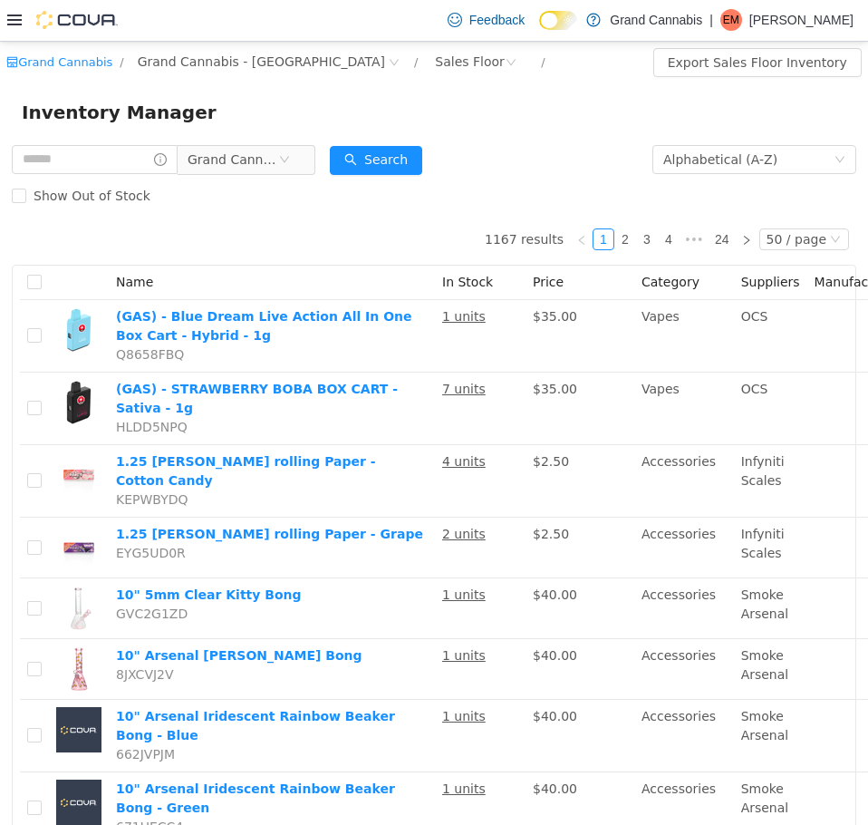
drag, startPoint x: 492, startPoint y: 161, endPoint x: 626, endPoint y: 135, distance: 136.7
click at [493, 161] on form "Grand Cannabis Alphabetical (A-Z) Search Show Out of Stock" at bounding box center [434, 177] width 845 height 73
click at [714, 66] on button "Export Sales Floor Inventory" at bounding box center [758, 61] width 208 height 29
